Goal: Information Seeking & Learning: Learn about a topic

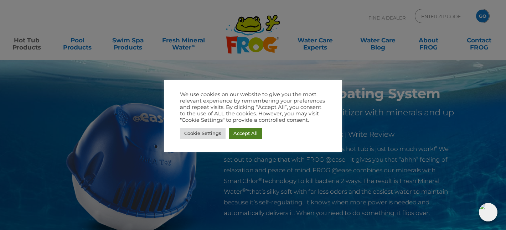
click at [256, 134] on link "Accept All" at bounding box center [245, 133] width 33 height 11
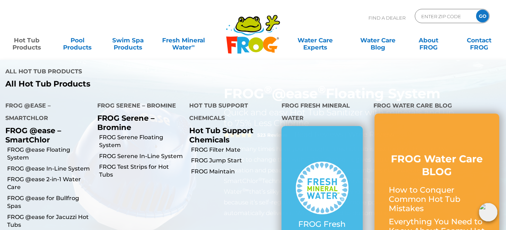
click at [23, 42] on link "Hot Tub Products" at bounding box center [26, 40] width 39 height 14
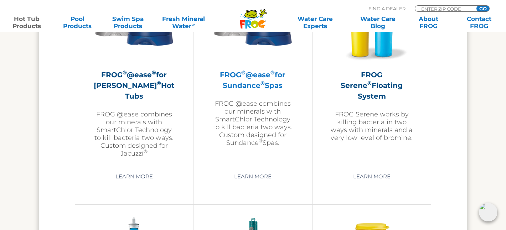
scroll to position [1294, 0]
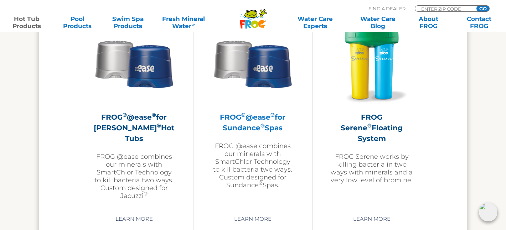
click at [257, 113] on h2 "FROG ® @ease ® for Sundance ® Spas" at bounding box center [252, 122] width 83 height 21
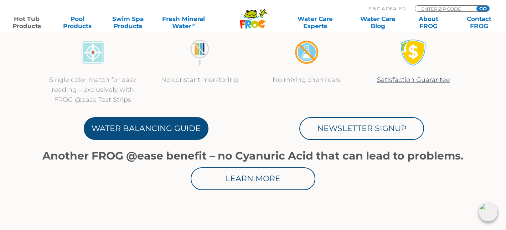
scroll to position [347, 0]
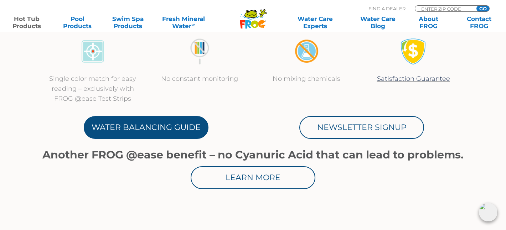
click at [162, 126] on link "Water Balancing Guide" at bounding box center [146, 127] width 125 height 23
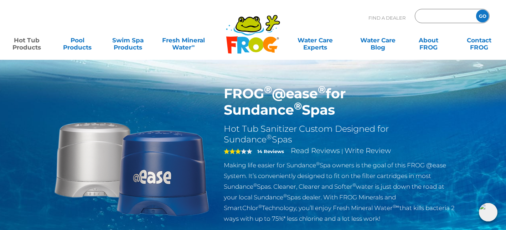
click at [428, 15] on input "Zip Code Form" at bounding box center [444, 16] width 48 height 10
type input "15044"
click at [476, 10] on input "GO" at bounding box center [482, 16] width 13 height 13
click at [484, 19] on input "GO" at bounding box center [482, 16] width 13 height 13
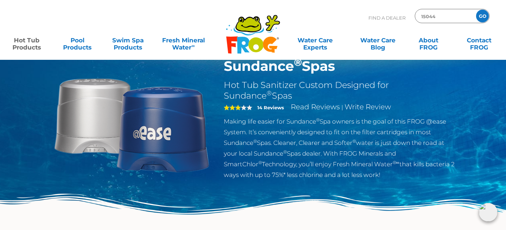
scroll to position [44, 0]
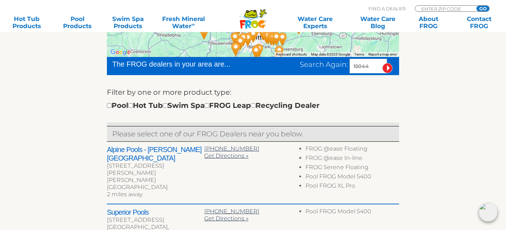
scroll to position [201, 0]
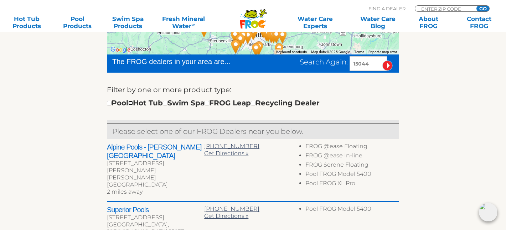
click at [133, 104] on input "checkbox" at bounding box center [130, 103] width 5 height 5
checkbox input "true"
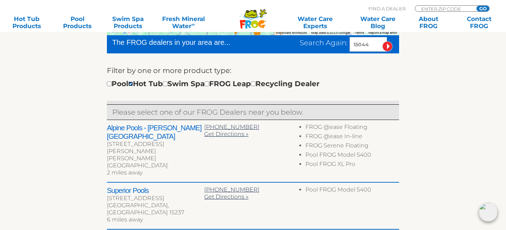
scroll to position [224, 0]
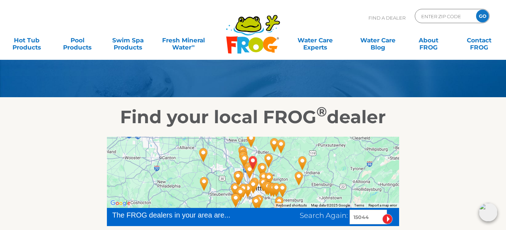
scroll to position [47, 0]
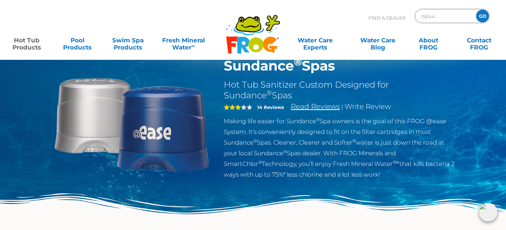
click at [313, 108] on link "Read Reviews" at bounding box center [315, 106] width 49 height 9
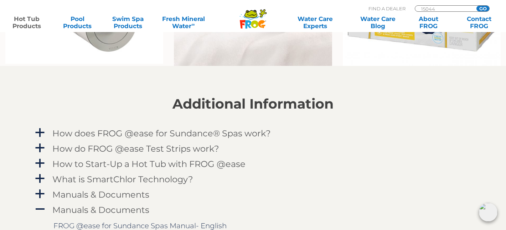
scroll to position [655, 0]
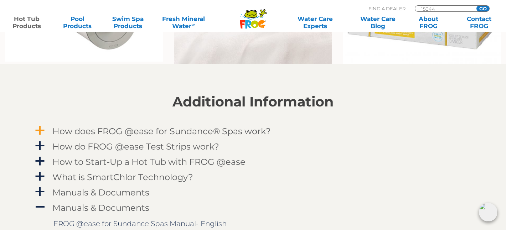
click at [87, 134] on h4 "How does FROG @ease for Sundance® Spas work?" at bounding box center [161, 131] width 218 height 10
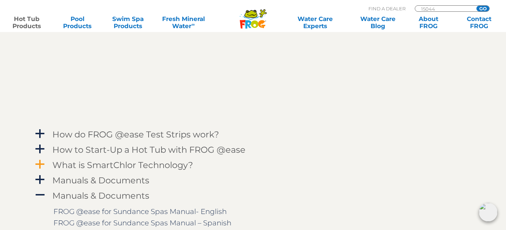
scroll to position [864, 0]
click at [111, 165] on h4 "What is SmartChlor Technology?" at bounding box center [122, 164] width 141 height 10
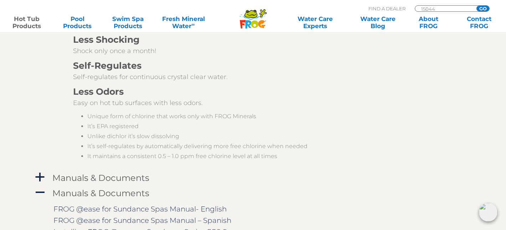
scroll to position [1166, 0]
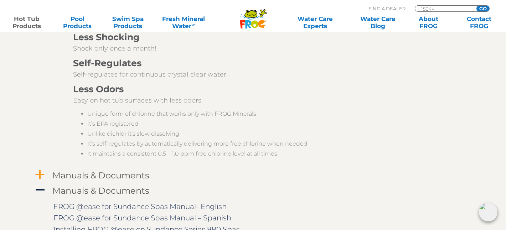
click at [132, 176] on h4 "Manuals & Documents" at bounding box center [100, 176] width 97 height 10
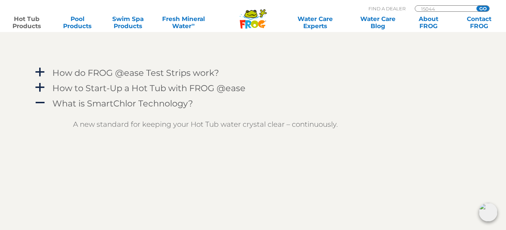
scroll to position [927, 0]
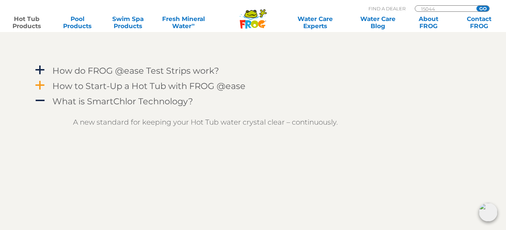
click at [156, 89] on h4 "How to Start-Up a Hot Tub with FROG @ease" at bounding box center [148, 86] width 193 height 10
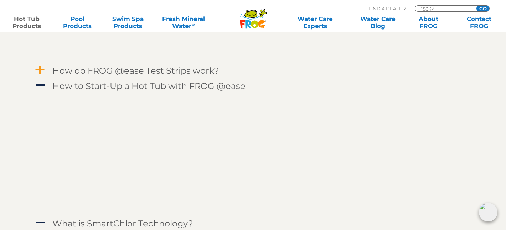
click at [151, 71] on h4 "How do FROG @ease Test Strips work?" at bounding box center [135, 71] width 167 height 10
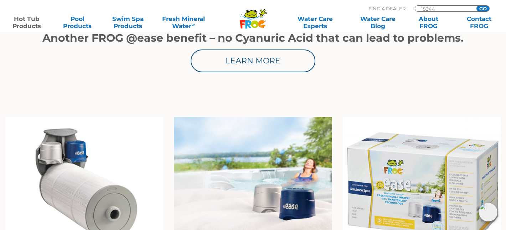
scroll to position [464, 0]
